Goal: Task Accomplishment & Management: Complete application form

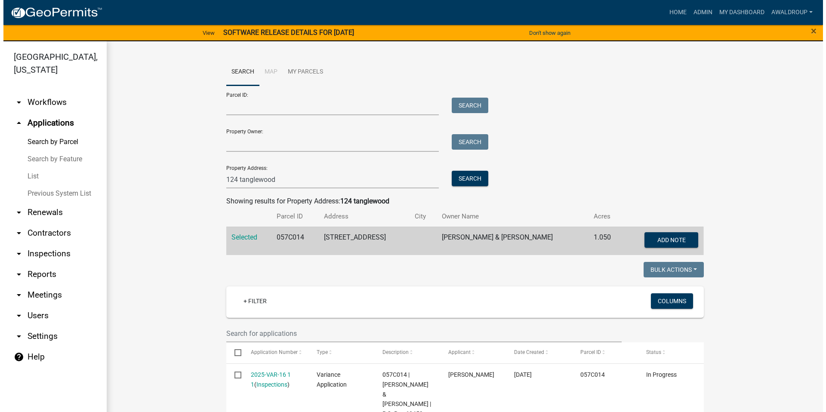
scroll to position [160, 0]
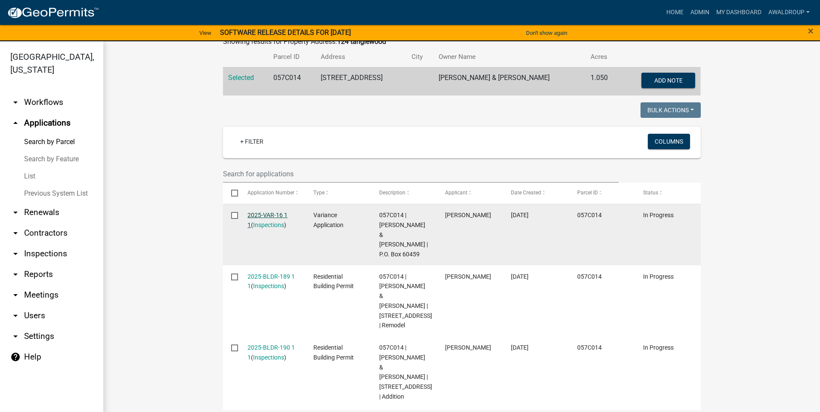
click at [268, 214] on link "2025-VAR-16 1 1" at bounding box center [267, 220] width 40 height 17
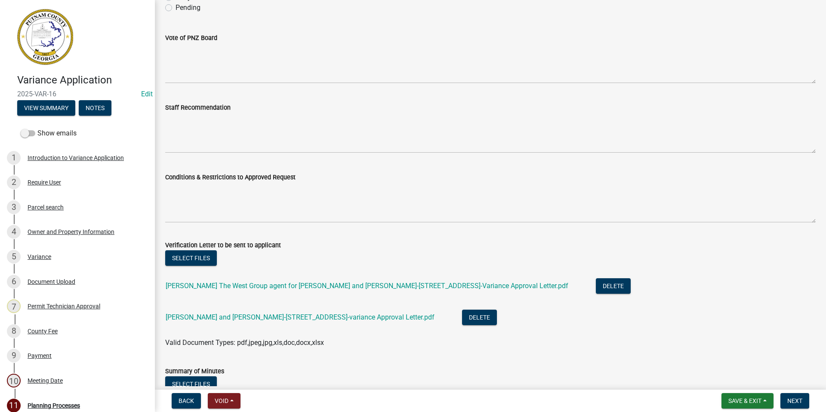
scroll to position [129, 0]
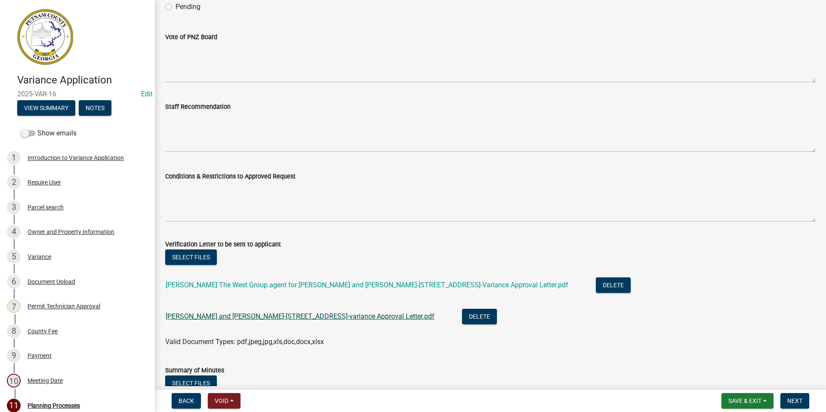
click at [290, 315] on link "[PERSON_NAME] and [PERSON_NAME]-[STREET_ADDRESS]-variance Approval Letter.pdf" at bounding box center [300, 316] width 269 height 8
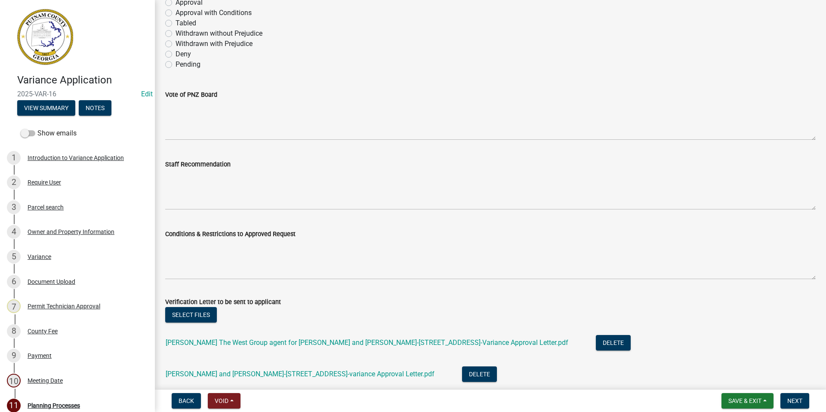
scroll to position [0, 0]
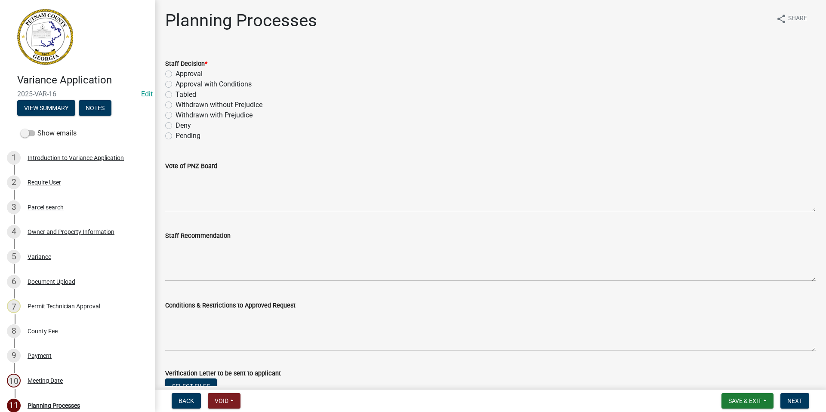
click at [176, 72] on label "Approval" at bounding box center [189, 74] width 27 height 10
click at [176, 72] on input "Approval" at bounding box center [179, 72] width 6 height 6
radio input "true"
click at [60, 227] on div "4 Owner and Property Information" at bounding box center [74, 232] width 134 height 14
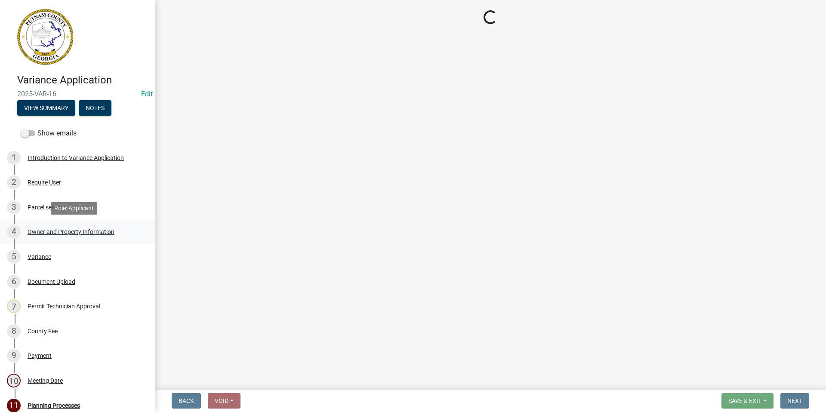
select select "34fe85c2-5f76-4343-b6bb-8ca387e0bed7"
select select "83394b22-4a11-496c-8e5c-75ade2e72faf"
select select "295c155f-de53-4b68-9fdd-08c8883e9b6f"
select select "6f1acead-4b1a-4680-ba5d-beeb03d30465"
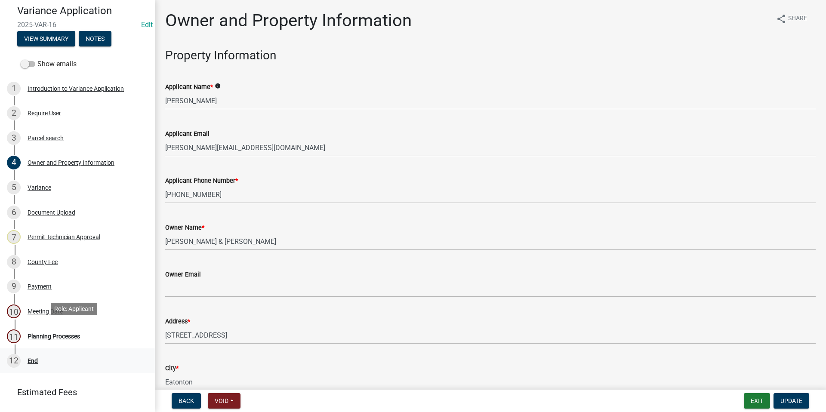
scroll to position [111, 0]
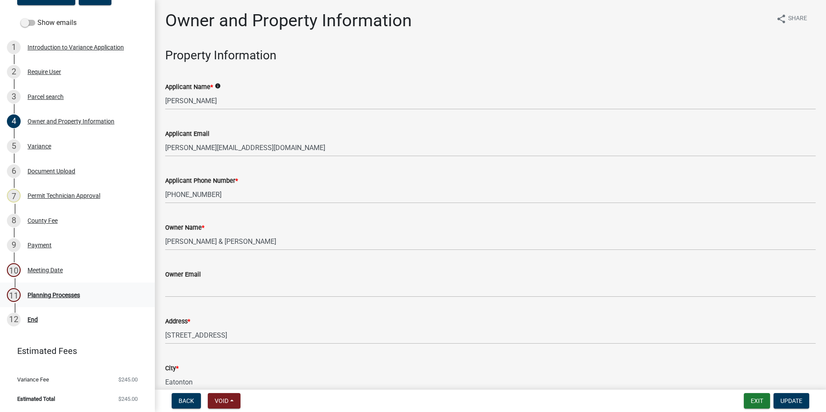
click at [52, 292] on div "Planning Processes" at bounding box center [54, 295] width 52 height 6
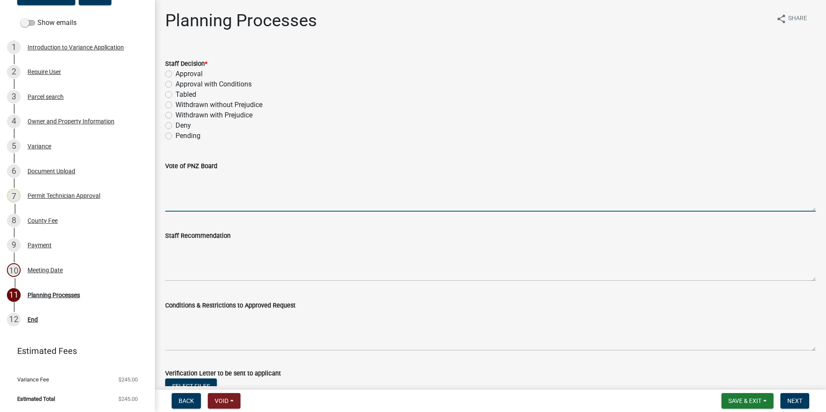
click at [178, 197] on textarea "Vote of PNZ Board" at bounding box center [490, 191] width 650 height 40
paste textarea "The motion was approved by a vote of 5."
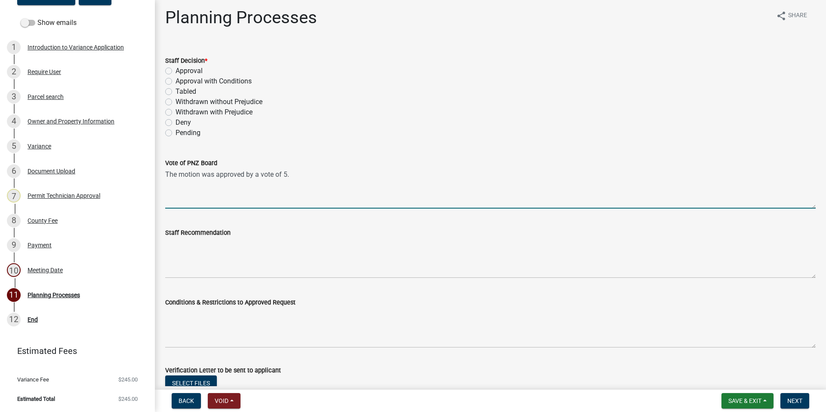
scroll to position [0, 0]
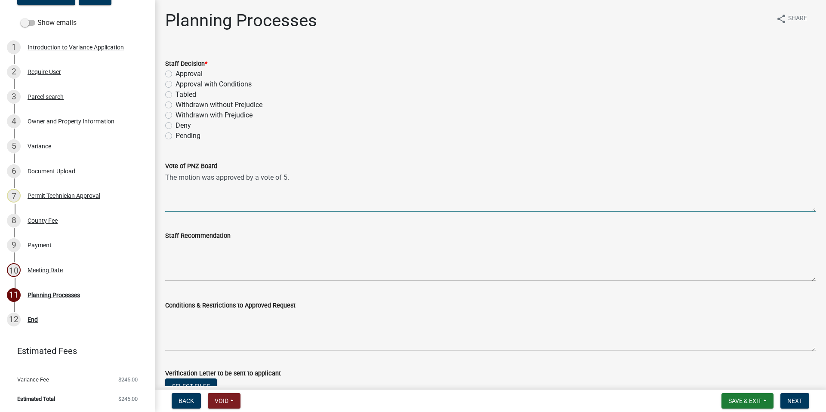
type textarea "The motion was approved by a vote of 5."
click at [176, 73] on label "Approval" at bounding box center [189, 74] width 27 height 10
click at [176, 73] on input "Approval" at bounding box center [179, 72] width 6 height 6
radio input "true"
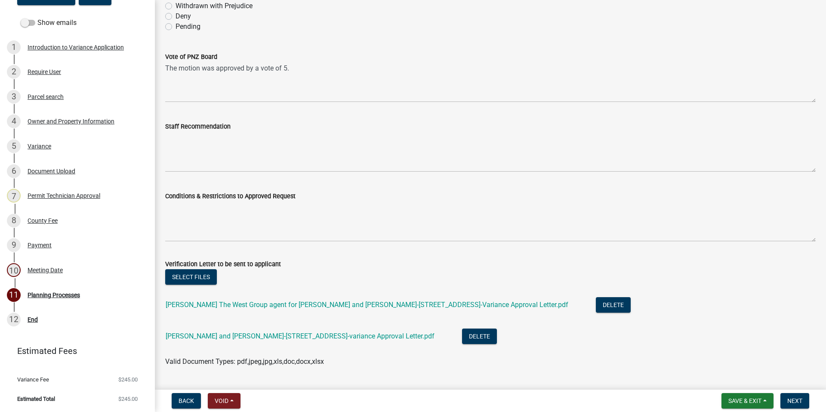
scroll to position [108, 0]
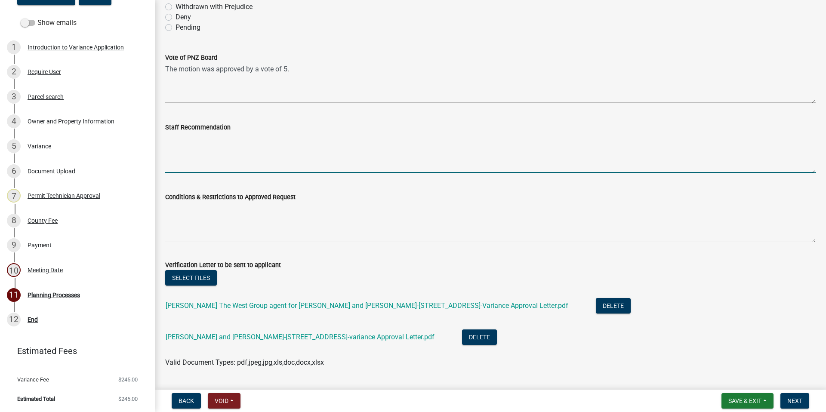
click at [194, 150] on textarea "Staff Recommendation" at bounding box center [490, 153] width 650 height 40
paste textarea "Staff recommendation was for approval of a 7.8-foot side yard setback variance …"
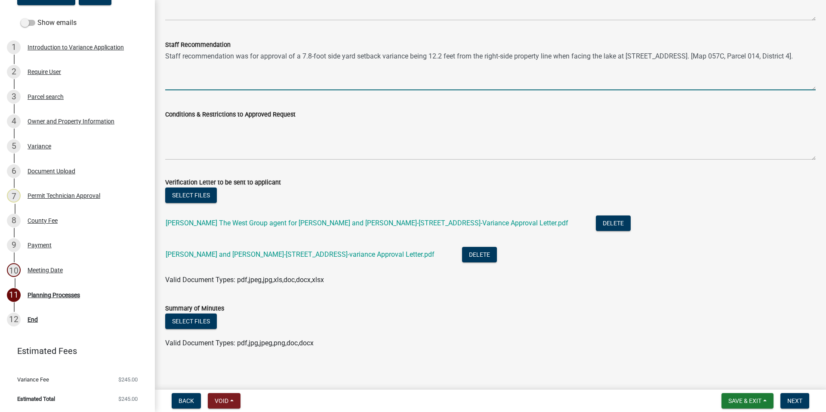
scroll to position [194, 0]
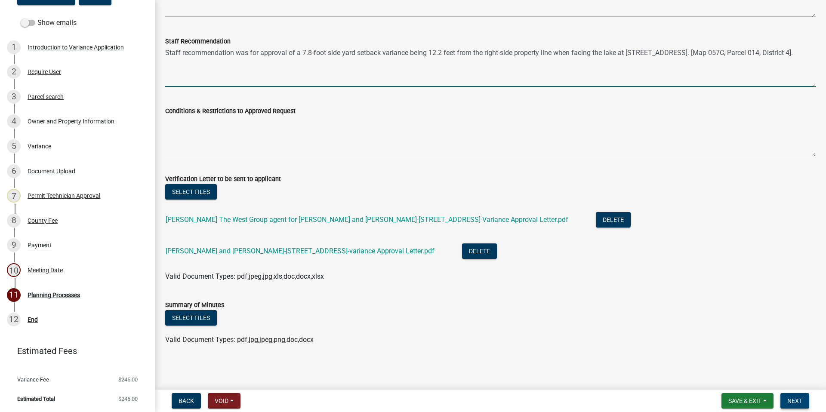
type textarea "Staff recommendation was for approval of a 7.8-foot side yard setback variance …"
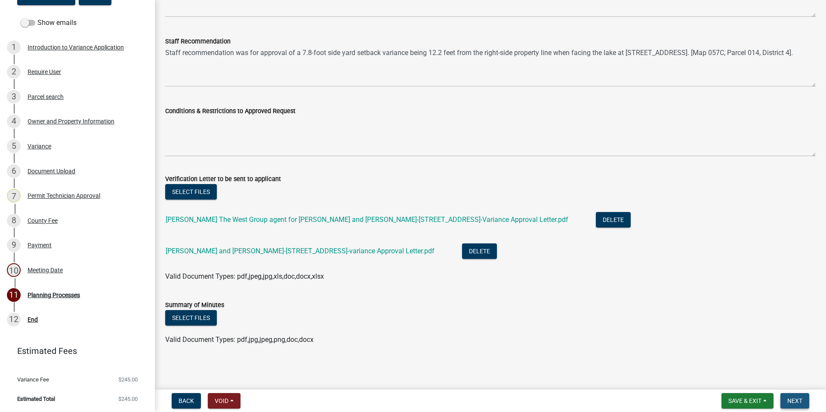
click at [793, 404] on span "Next" at bounding box center [794, 401] width 15 height 7
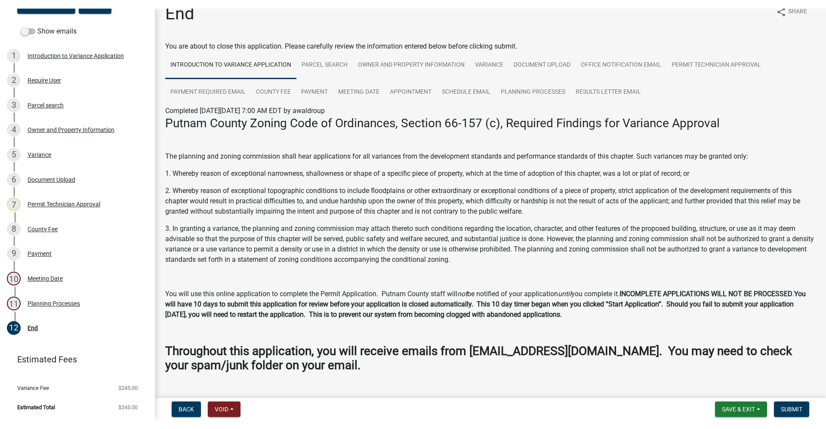
scroll to position [0, 0]
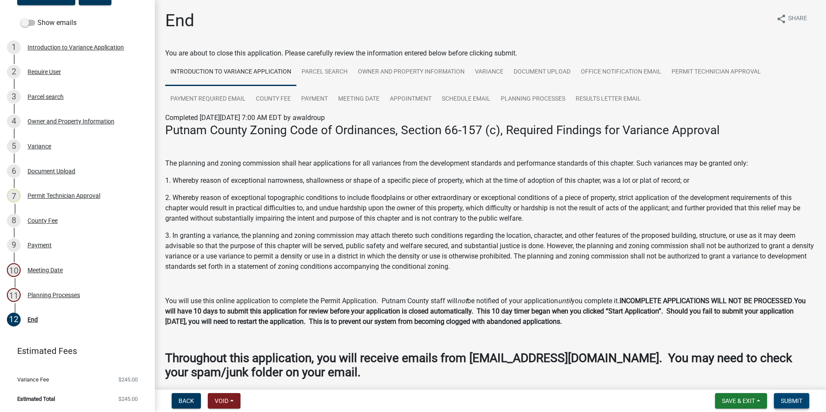
click at [796, 403] on span "Submit" at bounding box center [792, 401] width 22 height 7
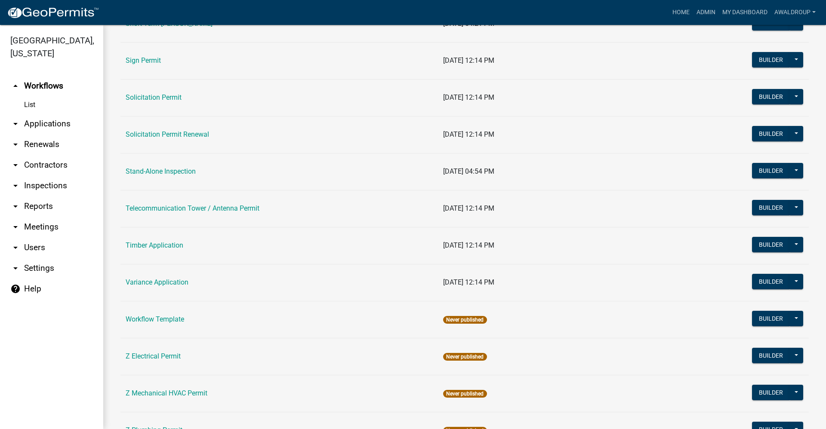
scroll to position [1248, 0]
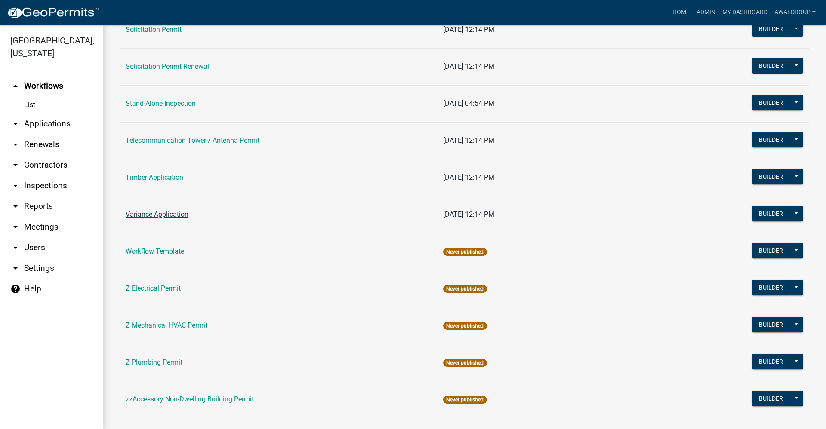
click at [148, 214] on link "Variance Application" at bounding box center [157, 214] width 63 height 8
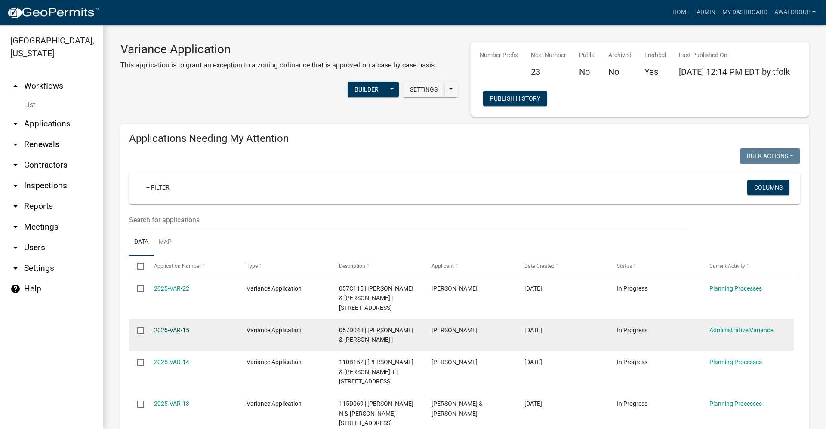
click at [176, 330] on link "2025-VAR-15" at bounding box center [171, 330] width 35 height 7
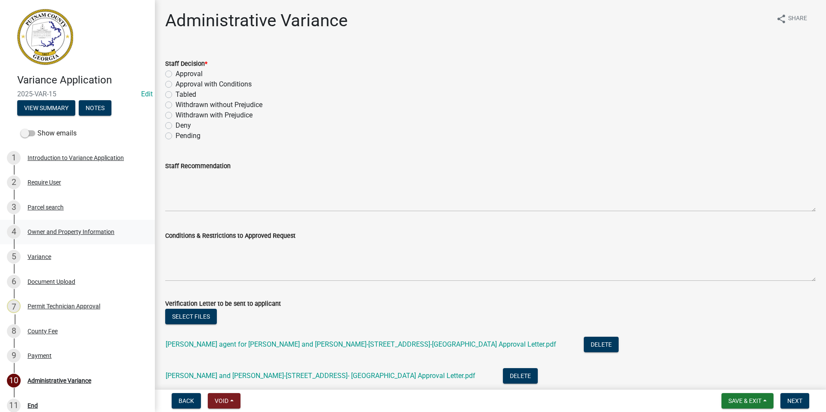
click at [89, 228] on div "4 Owner and Property Information" at bounding box center [74, 232] width 134 height 14
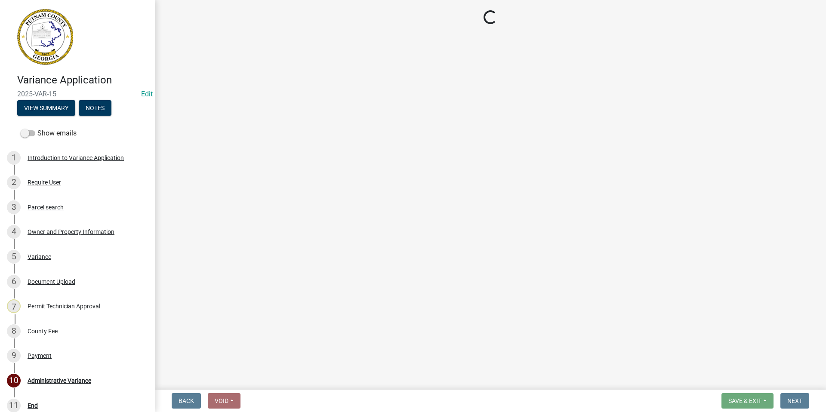
select select "78bfdc44-73ff-456e-a557-d4c99b9c08be"
select select "83394b22-4a11-496c-8e5c-75ade2e72faf"
select select "295c155f-de53-4b68-9fdd-08c8883e9b6f"
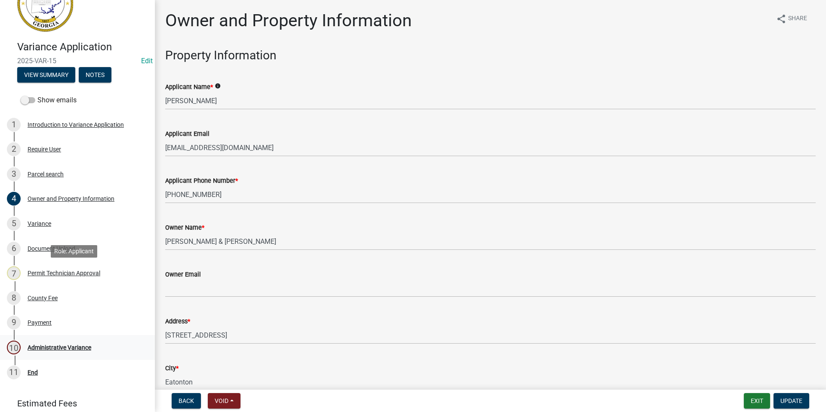
scroll to position [86, 0]
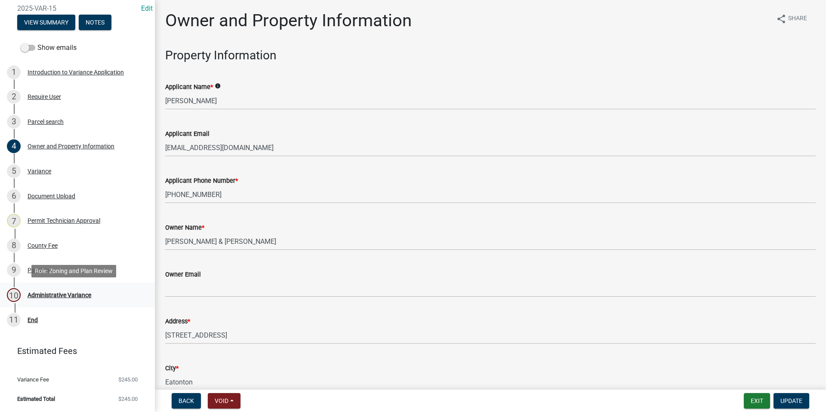
click at [62, 292] on div "Administrative Variance" at bounding box center [60, 295] width 64 height 6
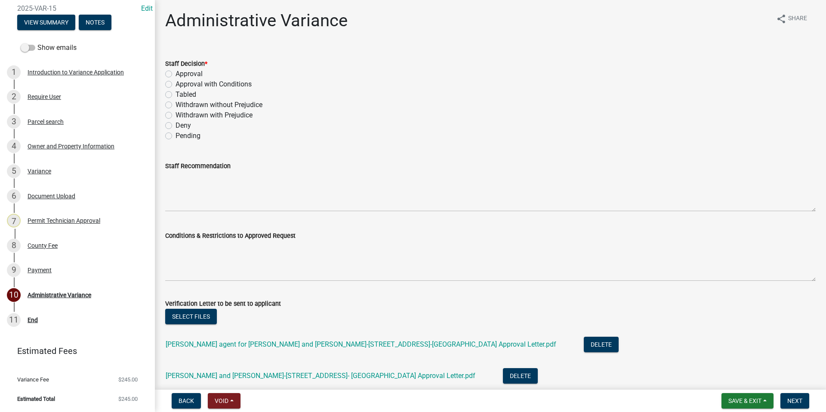
click at [176, 75] on label "Approval" at bounding box center [189, 74] width 27 height 10
click at [176, 74] on input "Approval" at bounding box center [179, 72] width 6 height 6
radio input "true"
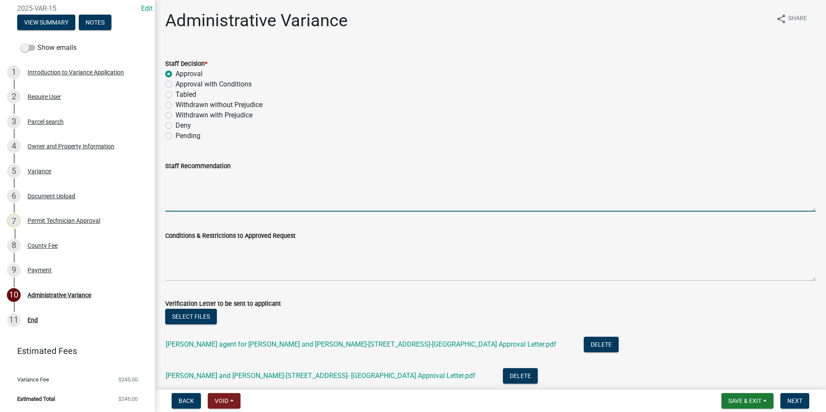
click at [182, 188] on textarea "Staff Recommendation" at bounding box center [490, 191] width 650 height 40
paste textarea "Staff recommendation was for approval of a 9-foot side yard setback variance be…"
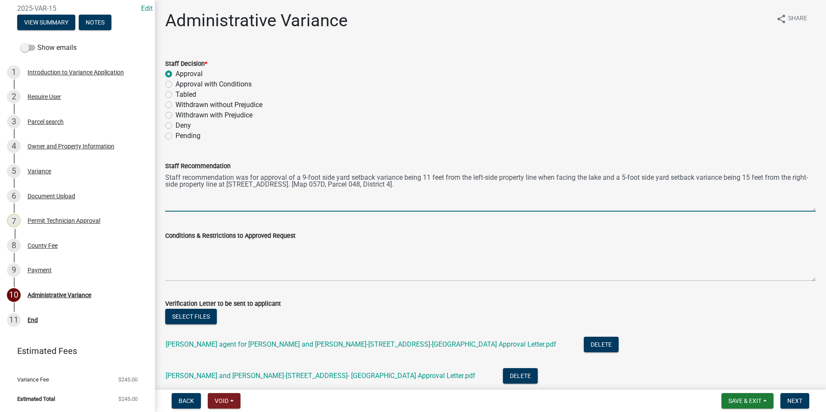
scroll to position [62, 0]
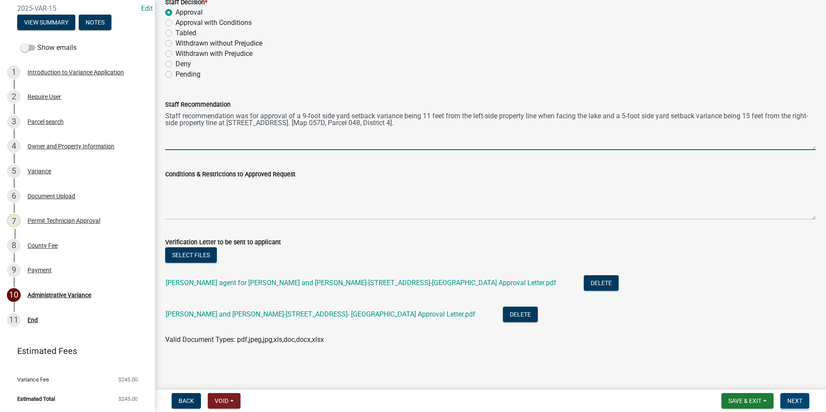
type textarea "Staff recommendation was for approval of a 9-foot side yard setback variance be…"
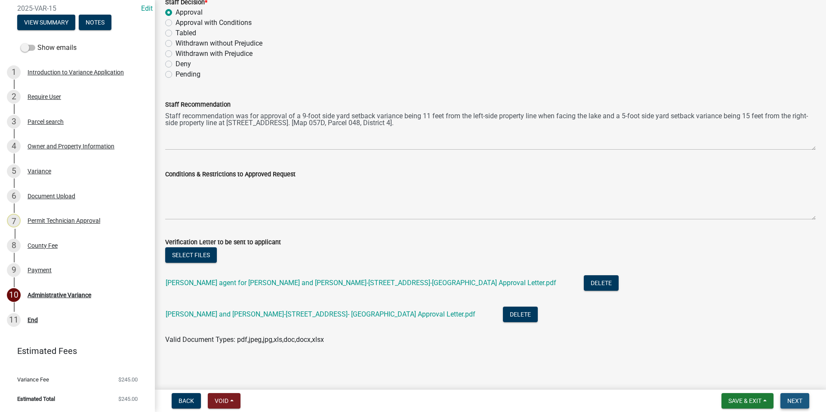
click at [795, 398] on span "Next" at bounding box center [794, 401] width 15 height 7
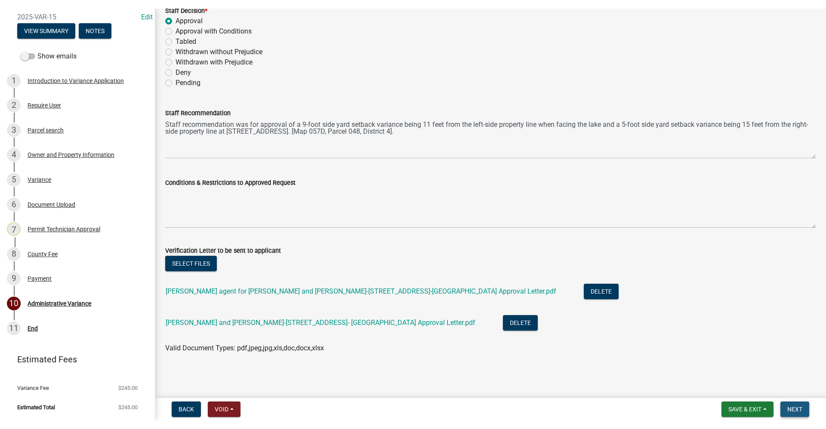
scroll to position [0, 0]
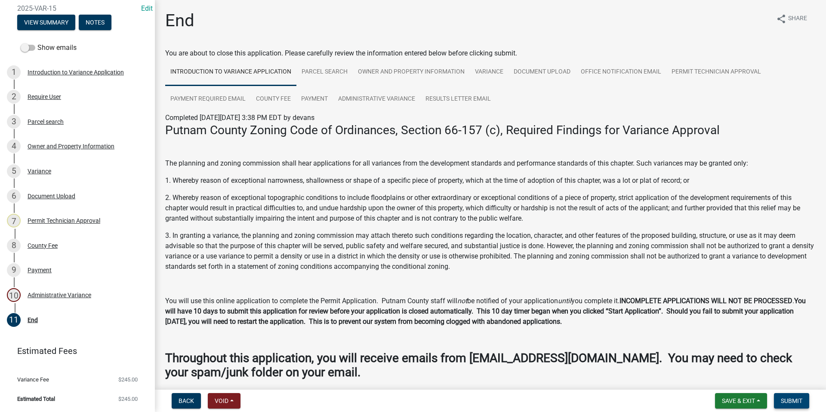
click at [798, 403] on span "Submit" at bounding box center [792, 401] width 22 height 7
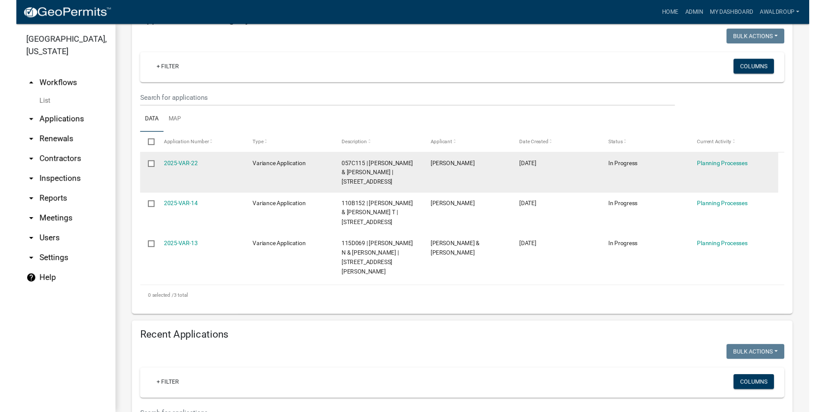
scroll to position [129, 0]
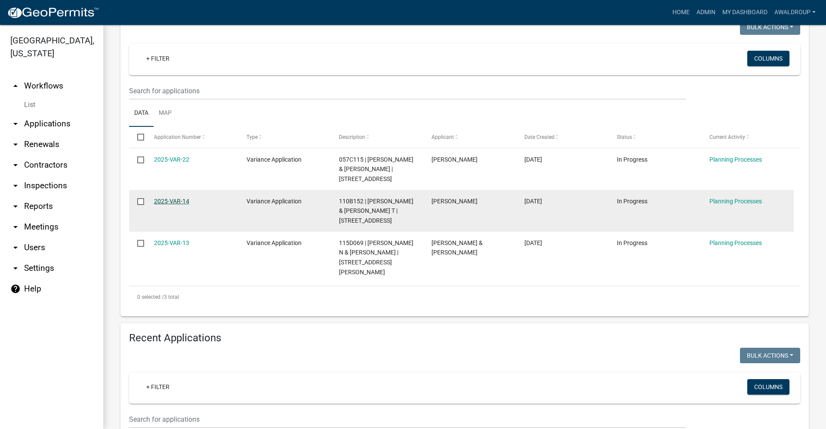
click at [175, 200] on link "2025-VAR-14" at bounding box center [171, 201] width 35 height 7
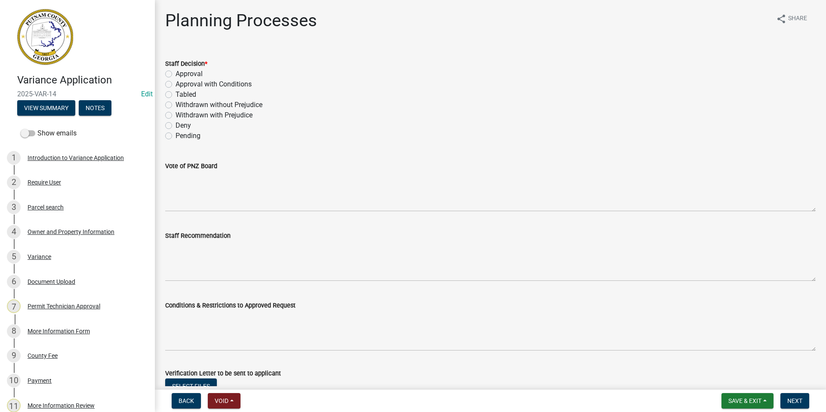
click at [176, 74] on label "Approval" at bounding box center [189, 74] width 27 height 10
click at [176, 74] on input "Approval" at bounding box center [179, 72] width 6 height 6
radio input "true"
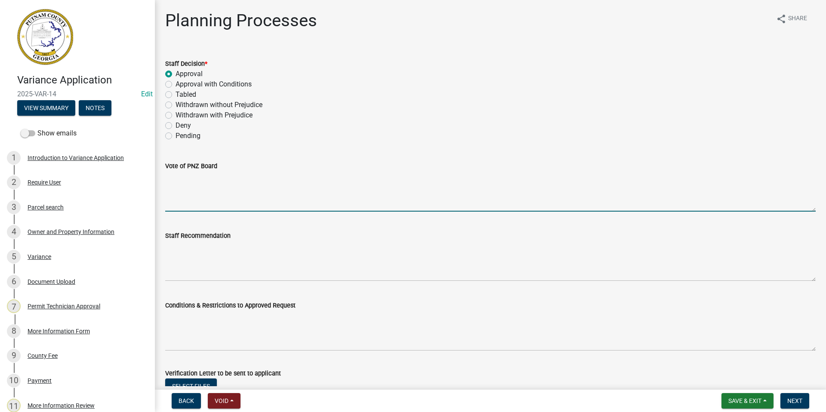
click at [175, 183] on textarea "Vote of PNZ Board" at bounding box center [490, 191] width 650 height 40
paste textarea "The motion was approved by a vote of 5."
type textarea "The motion was approved by a vote of 5."
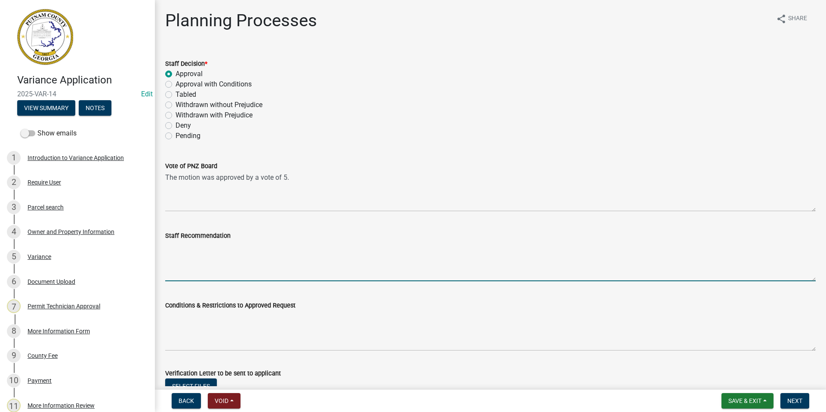
click at [178, 258] on textarea "Staff Recommendation" at bounding box center [490, 261] width 650 height 40
paste textarea "Staff recommendation was for denial of a 7-foot side yard setback variance, bei…"
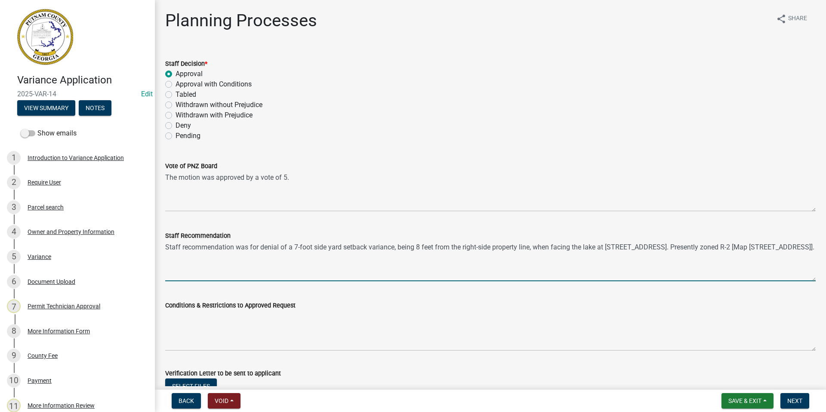
scroll to position [163, 0]
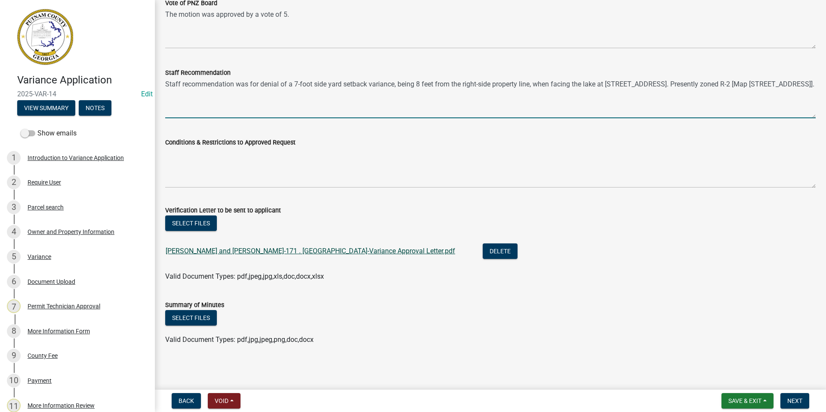
type textarea "Staff recommendation was for denial of a 7-foot side yard setback variance, bei…"
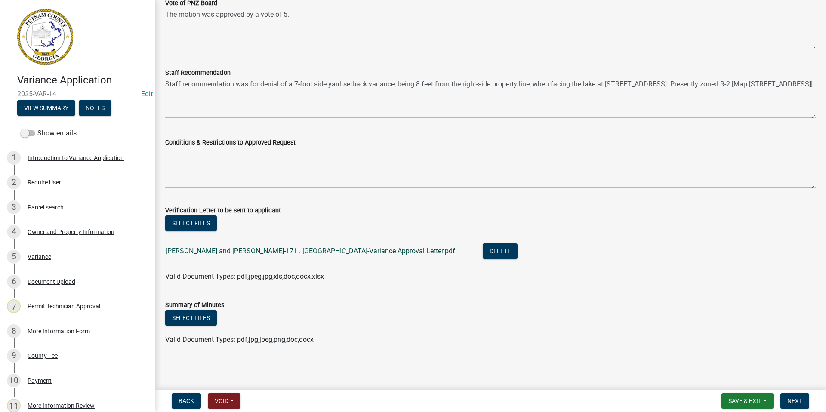
click at [384, 253] on link "[PERSON_NAME] and [PERSON_NAME]-171 . [GEOGRAPHIC_DATA]-Variance Approval Lette…" at bounding box center [311, 251] width 290 height 8
click at [797, 404] on span "Next" at bounding box center [794, 401] width 15 height 7
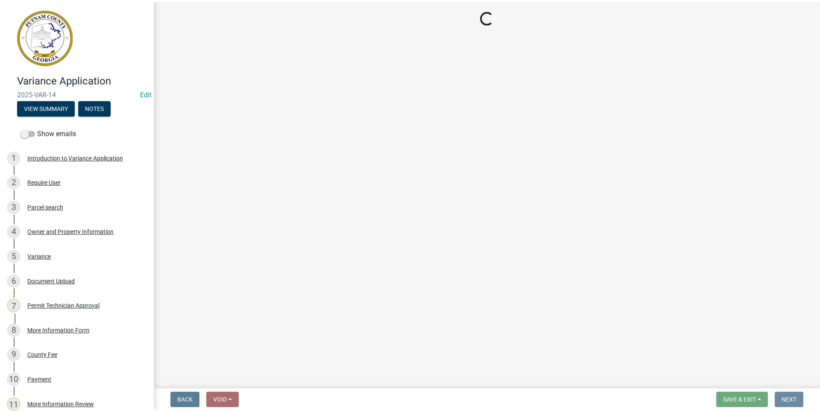
scroll to position [0, 0]
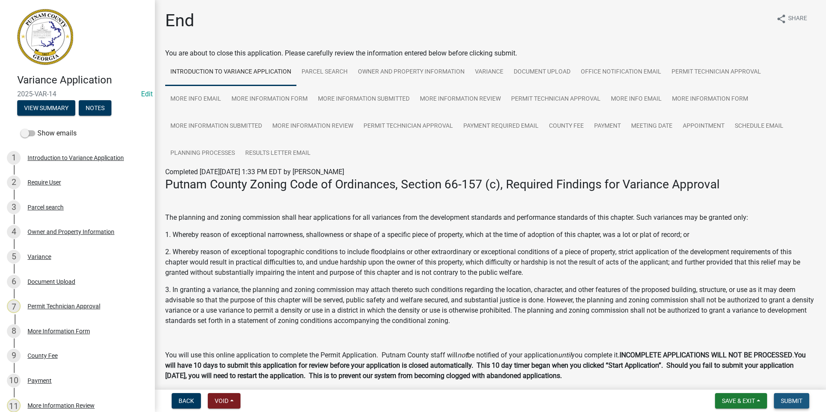
drag, startPoint x: 792, startPoint y: 401, endPoint x: 608, endPoint y: 348, distance: 191.5
click at [791, 398] on span "Submit" at bounding box center [792, 401] width 22 height 7
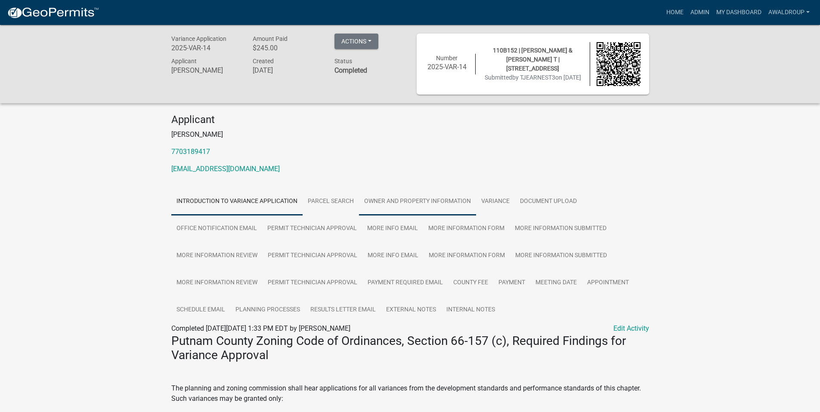
click at [410, 200] on link "Owner and Property Information" at bounding box center [417, 202] width 117 height 28
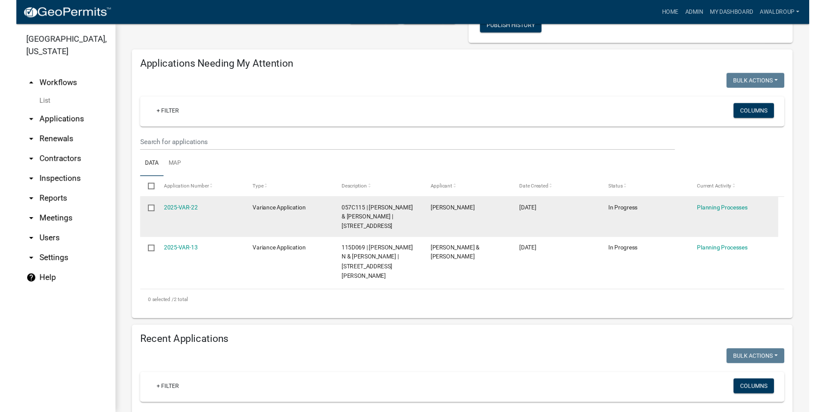
scroll to position [86, 0]
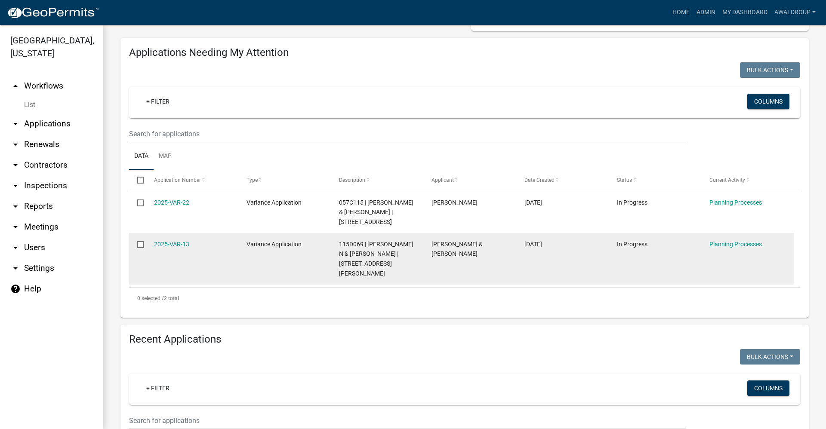
click at [182, 241] on div "2025-VAR-13" at bounding box center [192, 245] width 76 height 10
click at [168, 248] on link "2025-VAR-13" at bounding box center [171, 244] width 35 height 7
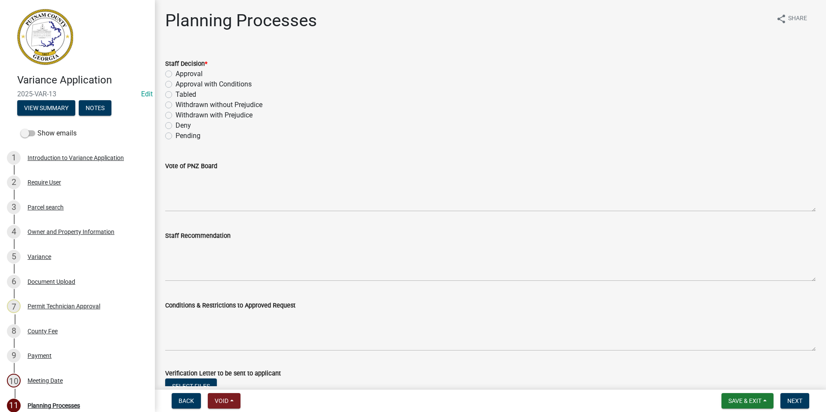
click at [176, 72] on label "Approval" at bounding box center [189, 74] width 27 height 10
click at [176, 72] on input "Approval" at bounding box center [179, 72] width 6 height 6
radio input "true"
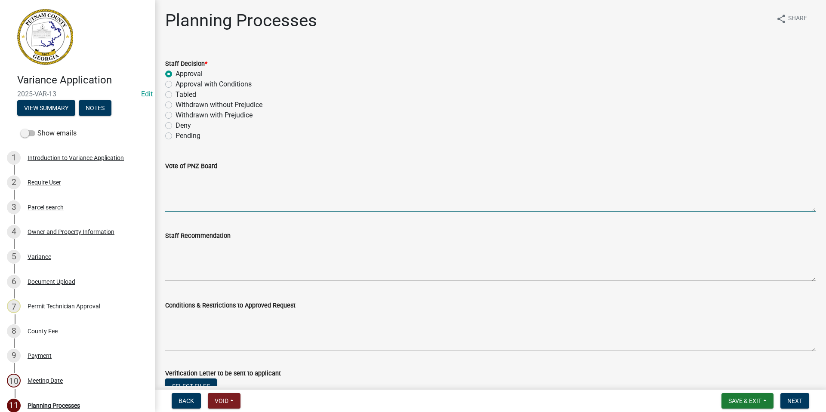
click at [181, 187] on textarea "Vote of PNZ Board" at bounding box center [490, 191] width 650 height 40
paste textarea "The motion was approved by a vote of 4."
type textarea "The motion was approved by a vote of 4."
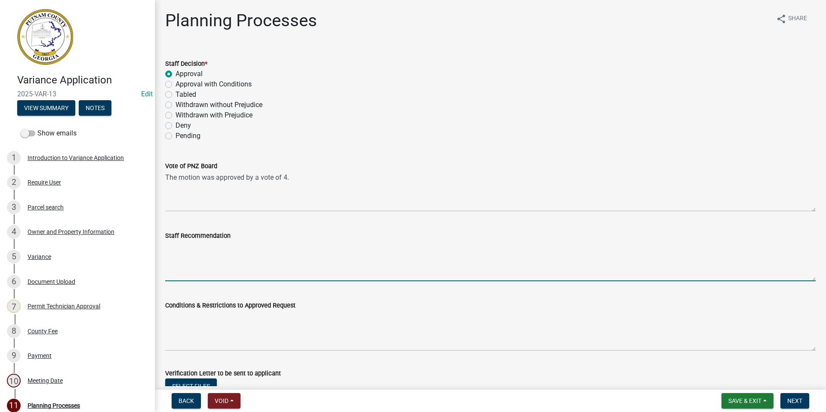
click at [174, 254] on textarea "Staff Recommendation" at bounding box center [490, 261] width 650 height 40
paste textarea "Staff recommendation was for approval of a 10-foot side yard setback variance b…"
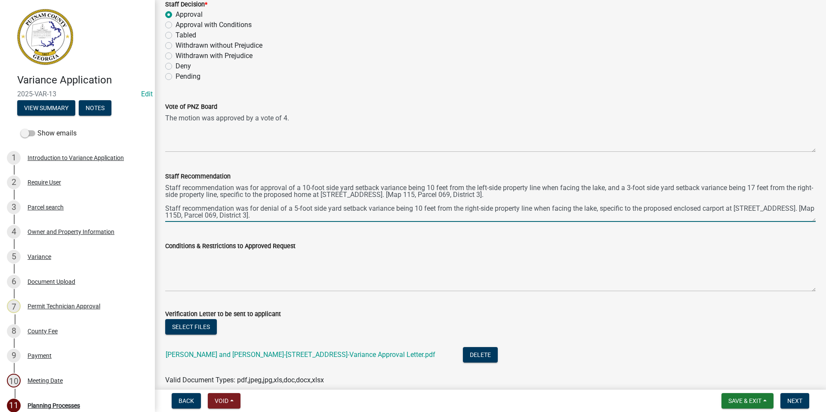
scroll to position [163, 0]
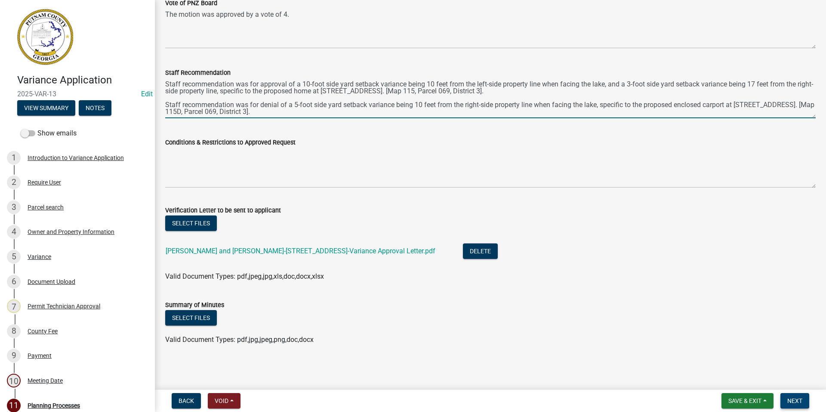
type textarea "Staff recommendation was for approval of a 10-foot side yard setback variance b…"
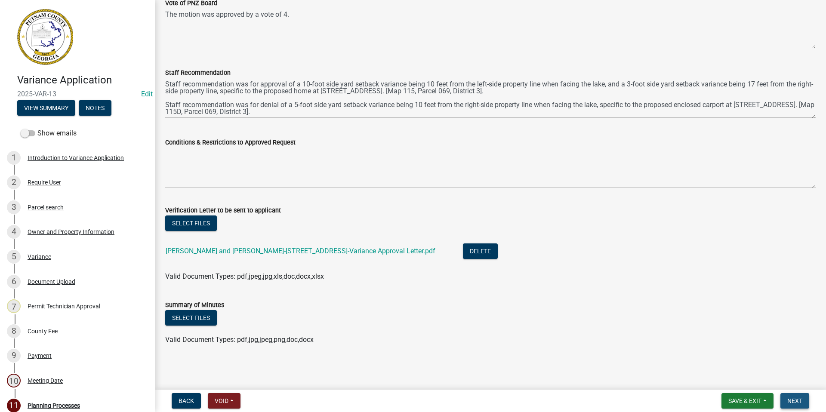
click at [803, 401] on button "Next" at bounding box center [794, 400] width 29 height 15
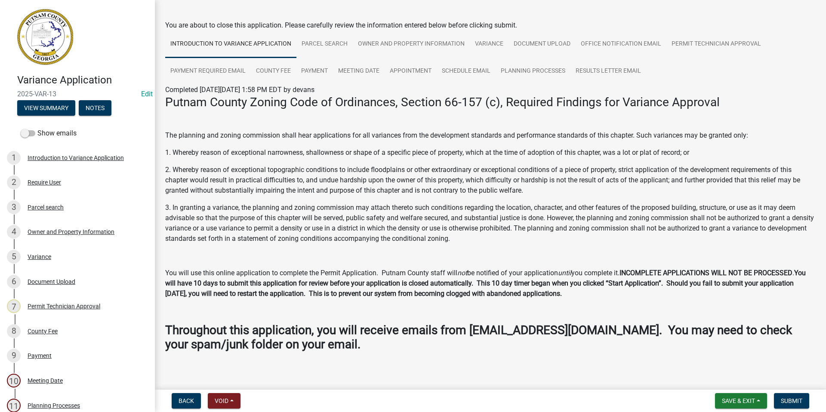
scroll to position [44, 0]
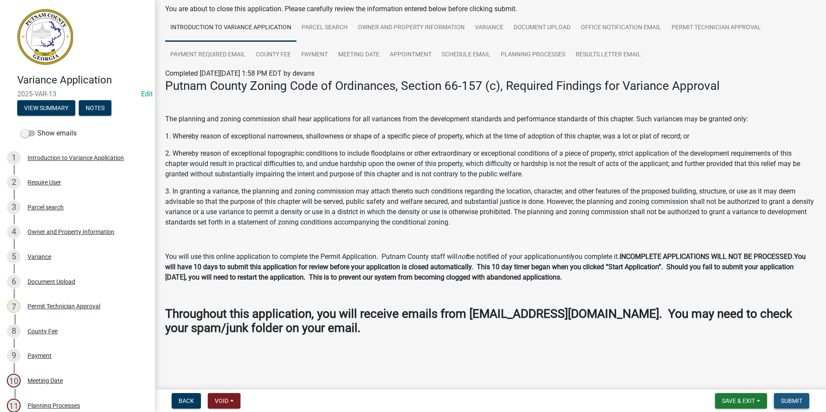
click at [793, 401] on span "Submit" at bounding box center [792, 401] width 22 height 7
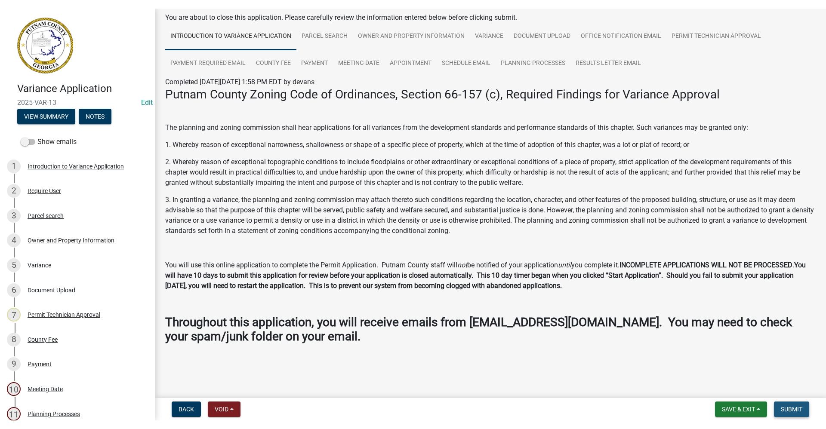
scroll to position [0, 0]
